Goal: Task Accomplishment & Management: Manage account settings

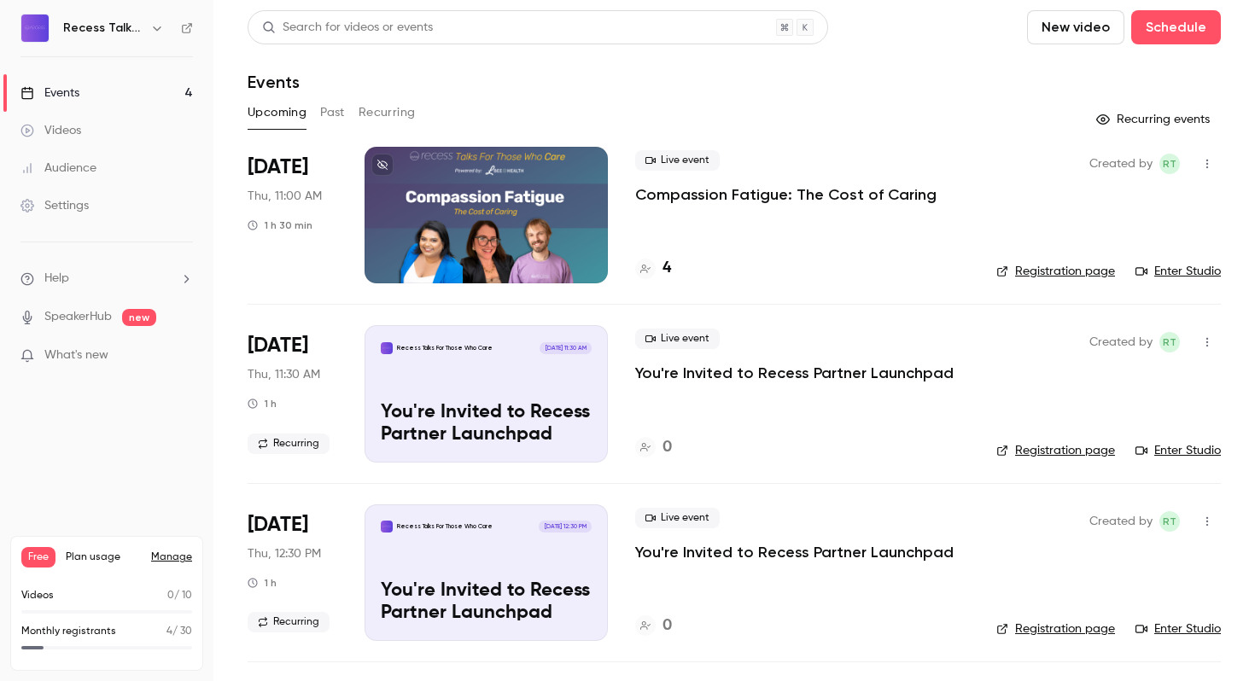
click at [733, 186] on p "Compassion Fatigue: The Cost of Caring" at bounding box center [785, 194] width 301 height 20
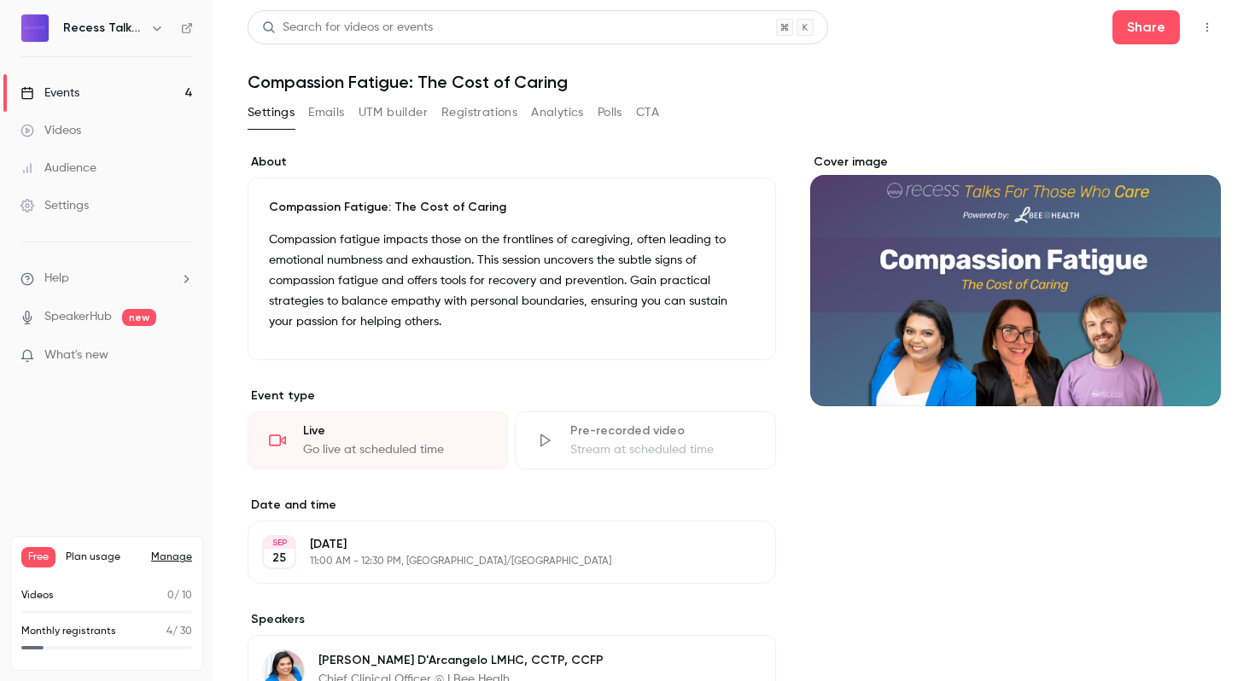
click at [498, 114] on button "Registrations" at bounding box center [479, 112] width 76 height 27
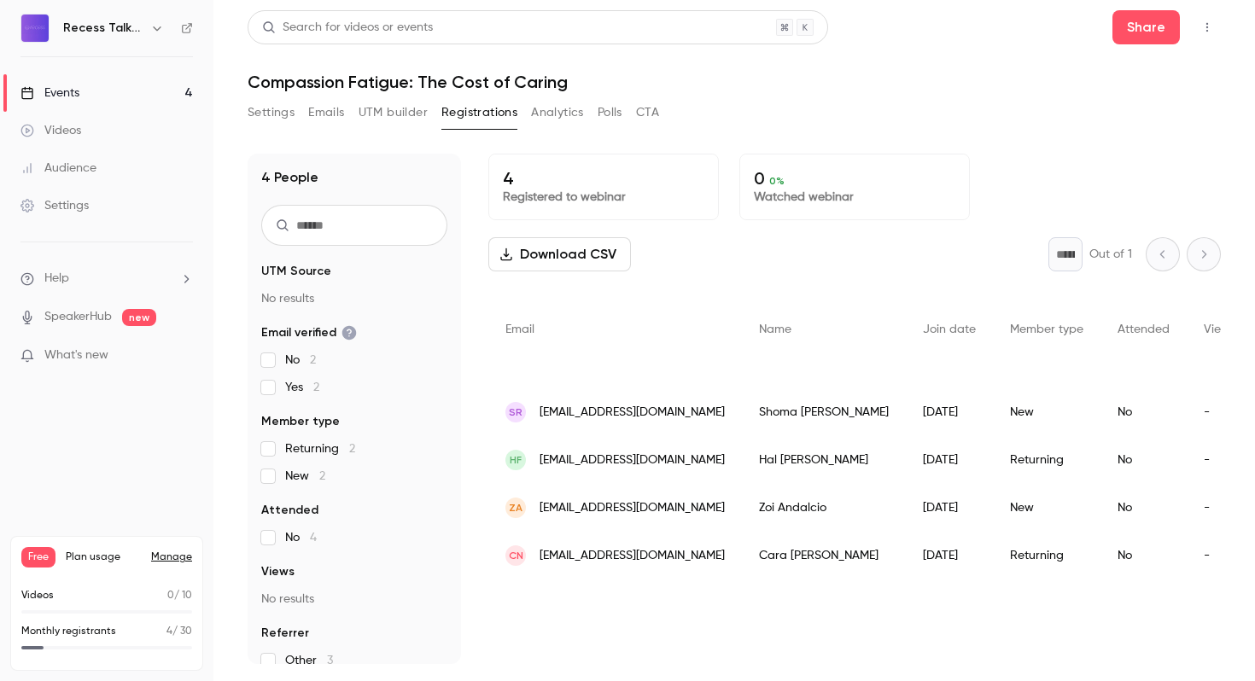
click at [102, 360] on span "What's new" at bounding box center [76, 356] width 64 height 18
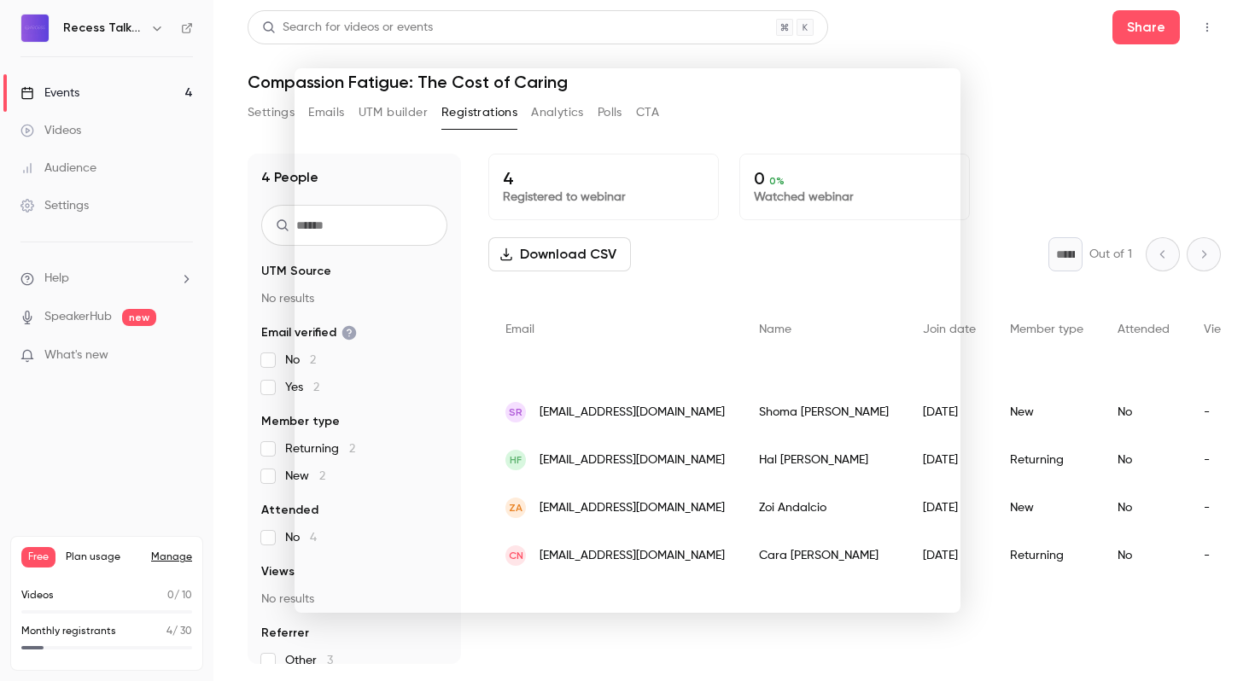
click at [1014, 179] on div at bounding box center [627, 340] width 1255 height 681
